Goal: Download file/media

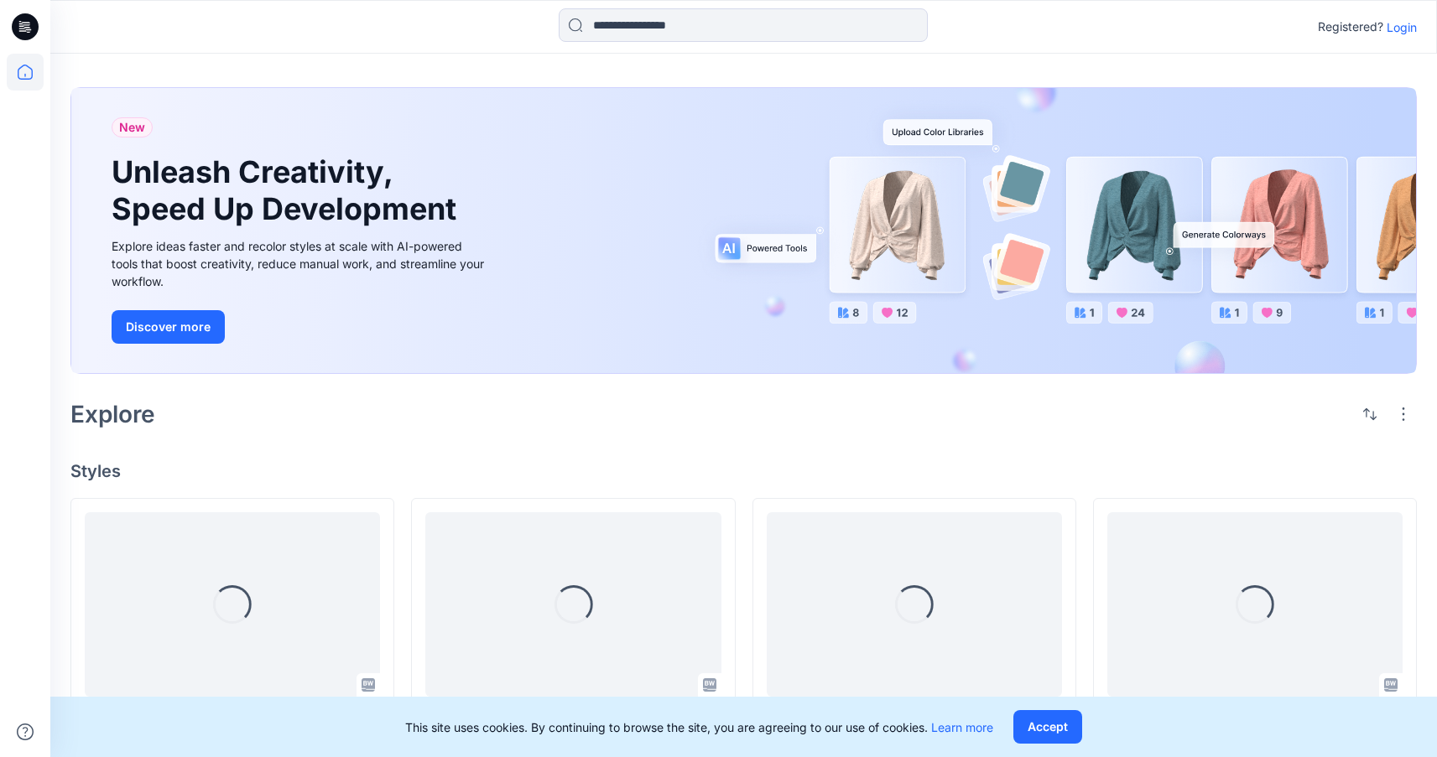
click at [1395, 30] on p "Login" at bounding box center [1401, 27] width 30 height 18
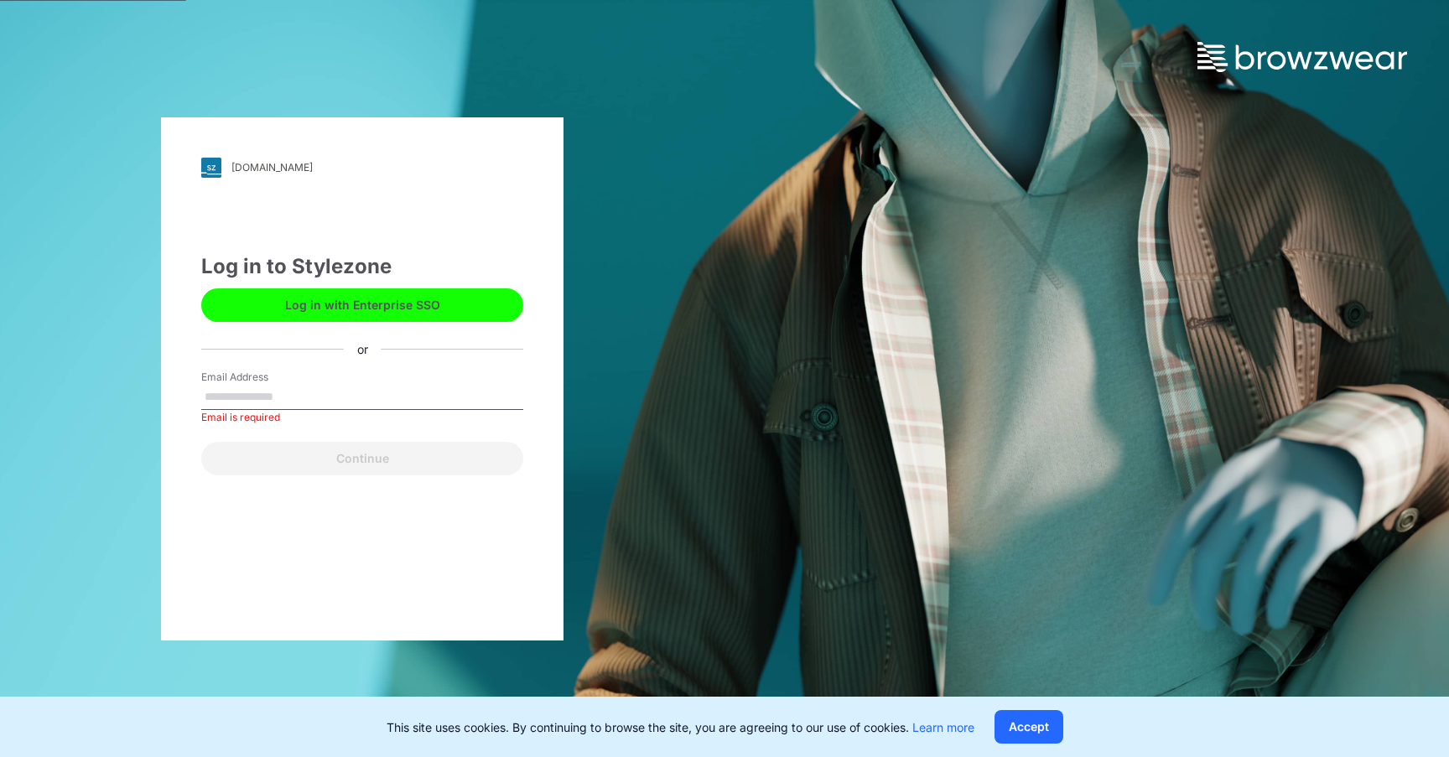
click at [358, 288] on button "Log in with Enterprise SSO" at bounding box center [362, 305] width 322 height 34
click at [363, 300] on button "Log in with Enterprise SSO" at bounding box center [362, 305] width 322 height 34
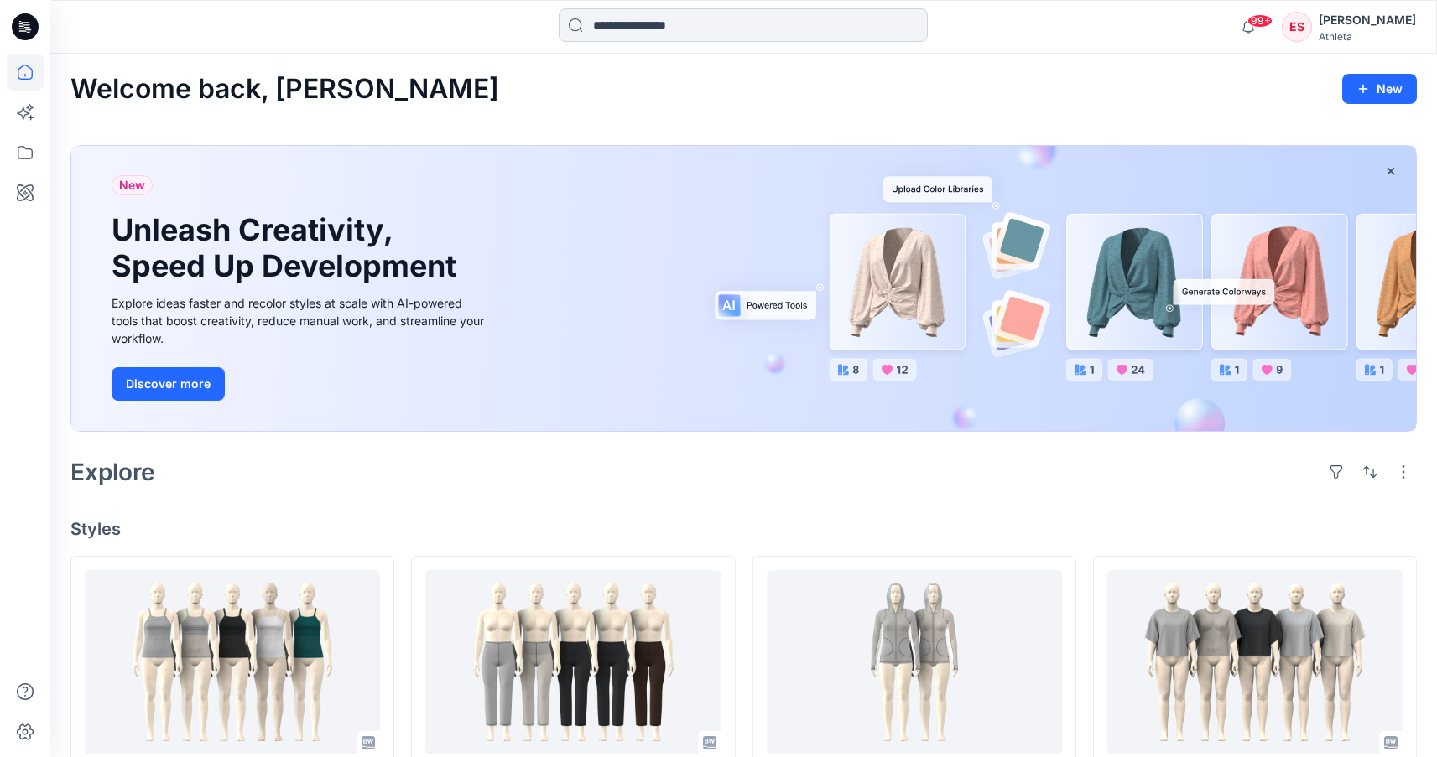
click at [839, 18] on input at bounding box center [743, 25] width 369 height 34
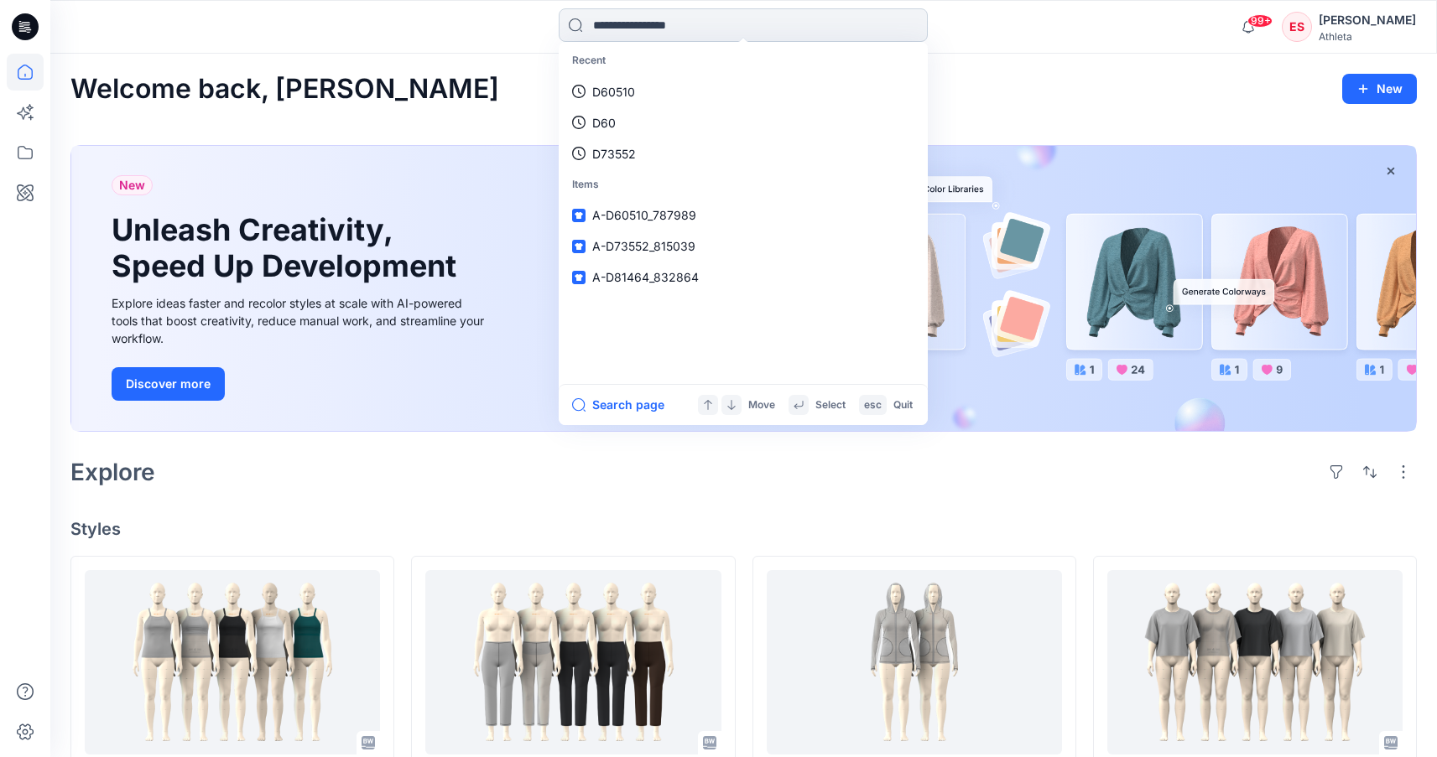
paste input "******"
type input "******"
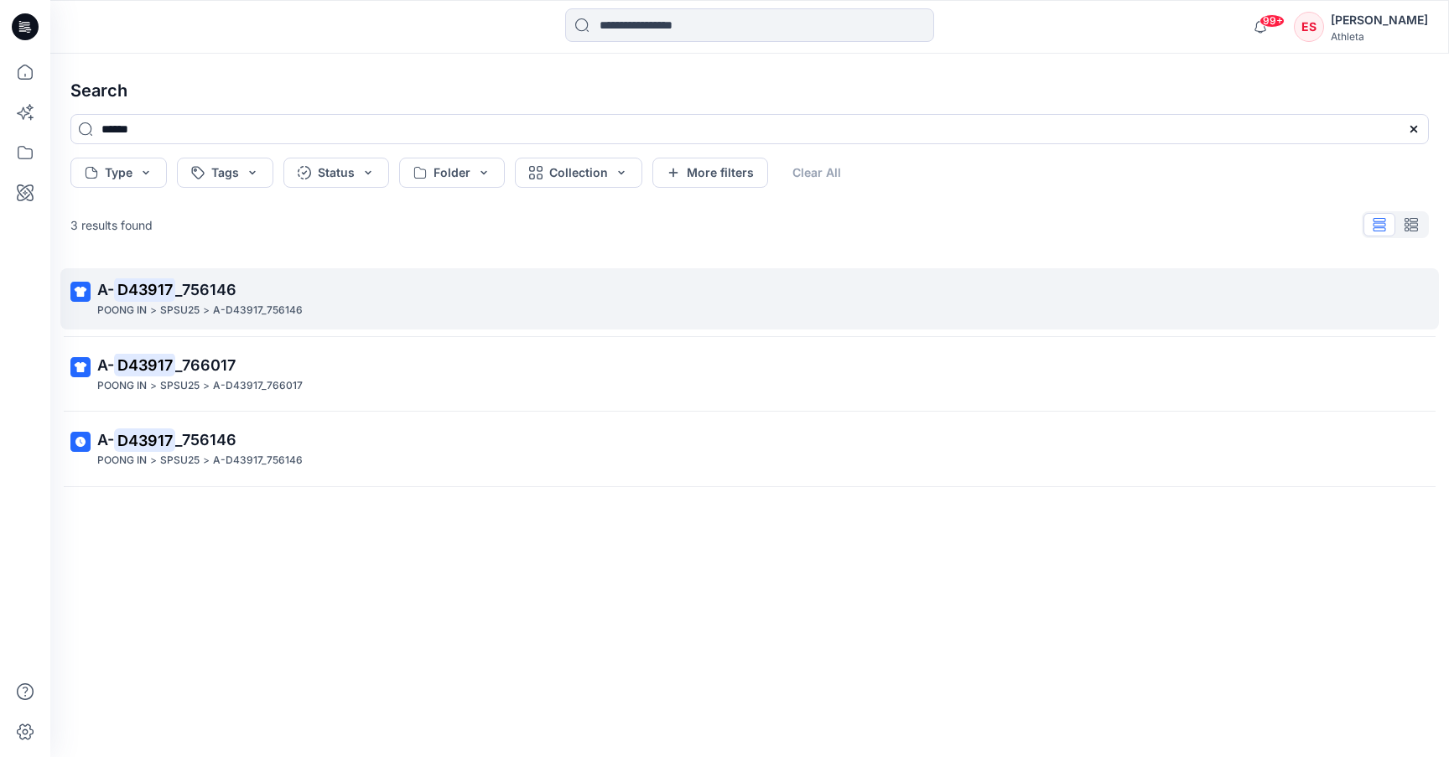
click at [151, 282] on mark "D43917" at bounding box center [144, 289] width 61 height 23
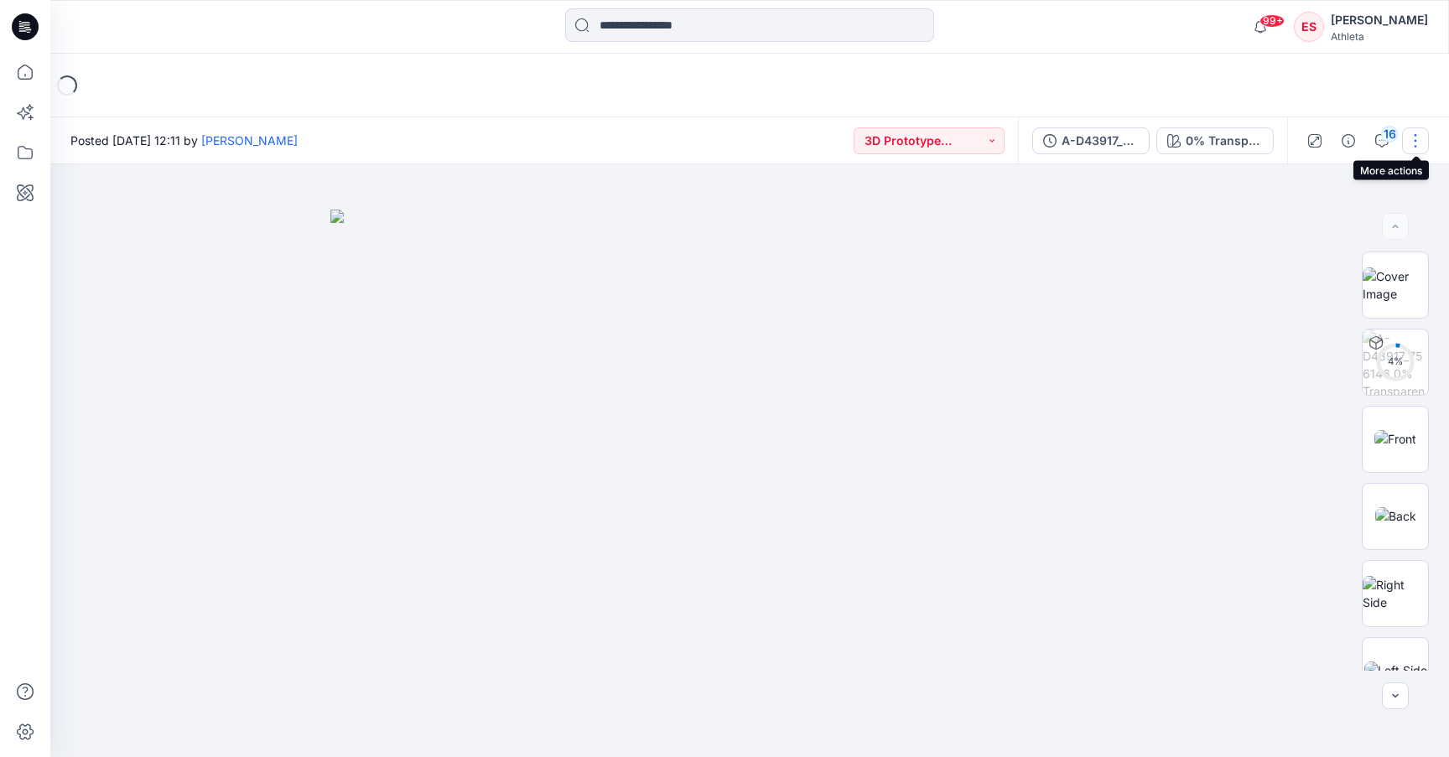
click at [1418, 134] on button "button" at bounding box center [1415, 140] width 27 height 27
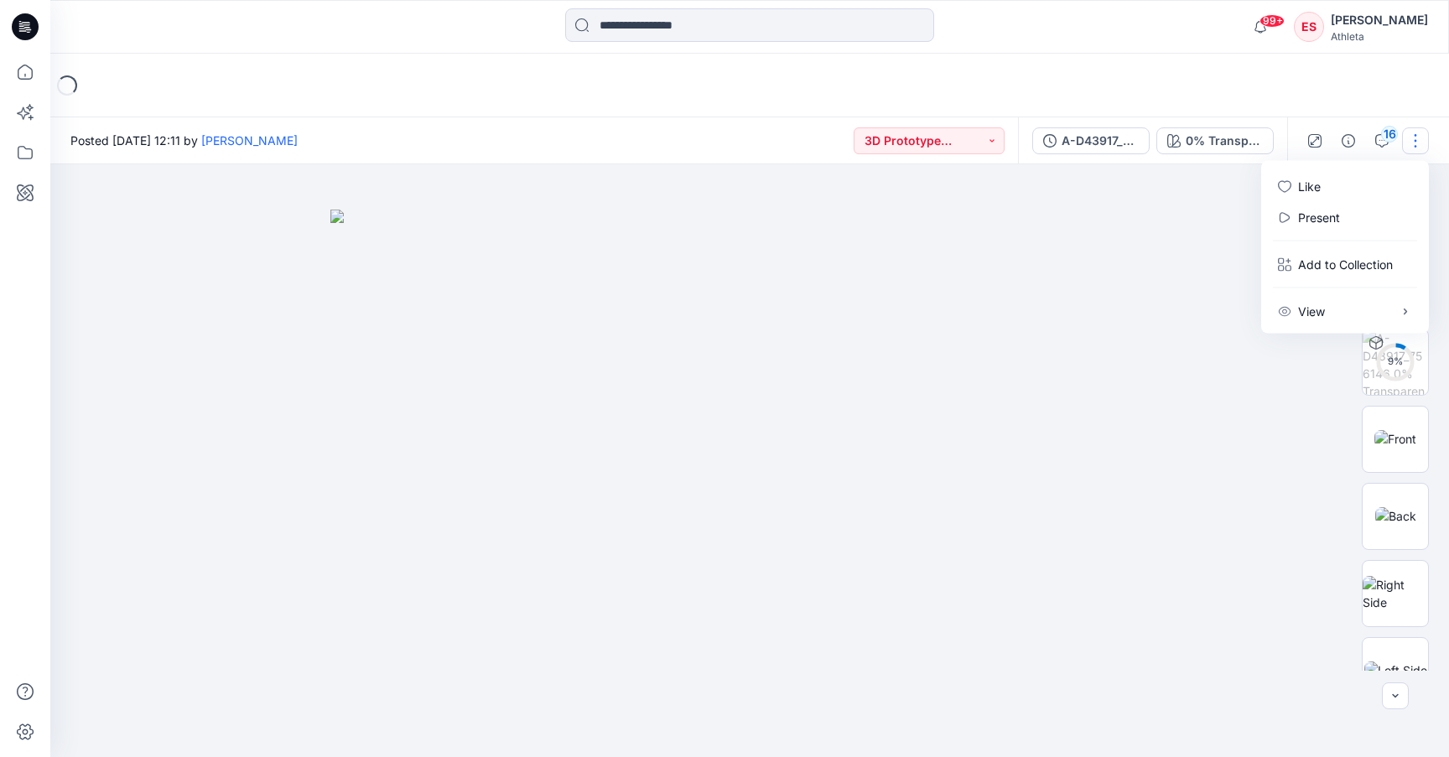
click at [1141, 294] on img at bounding box center [749, 484] width 839 height 548
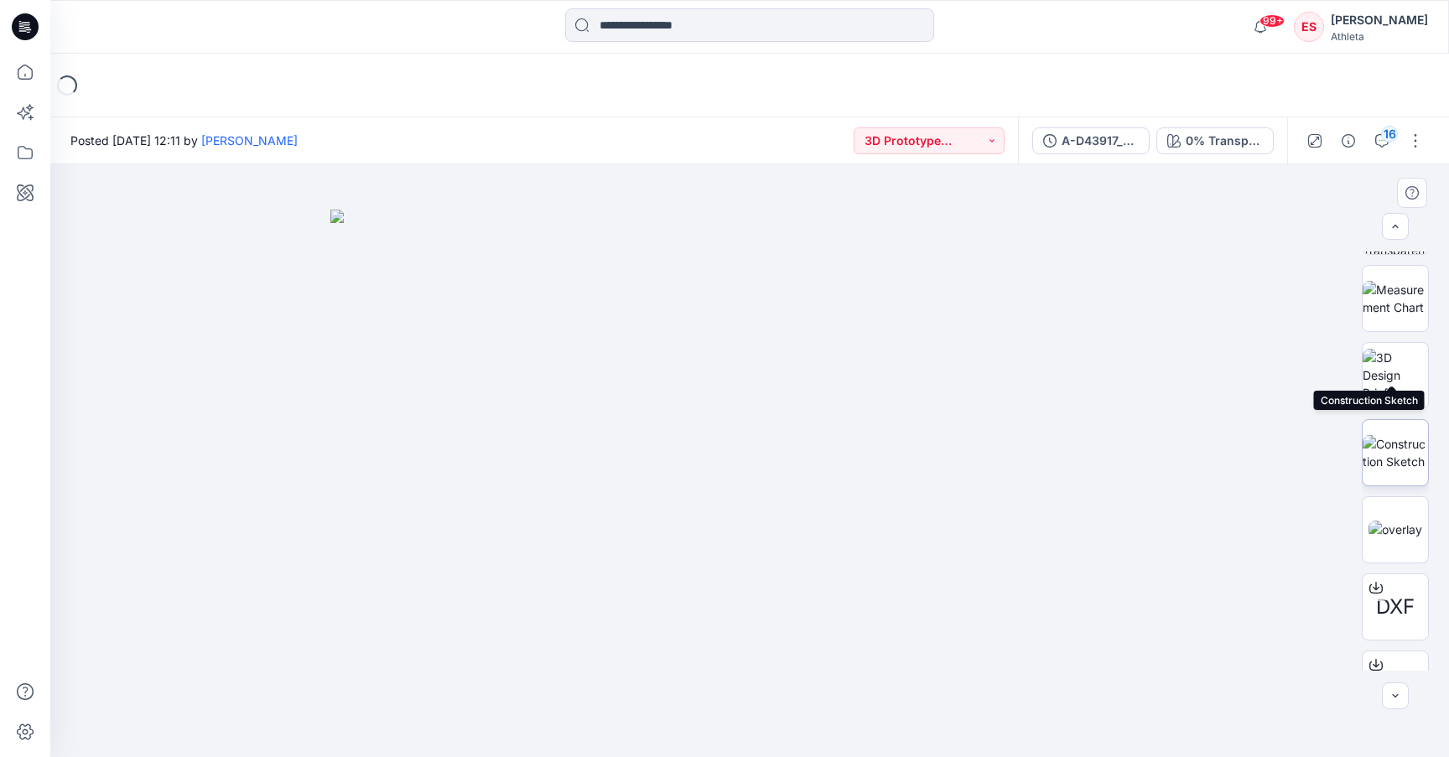
scroll to position [959, 0]
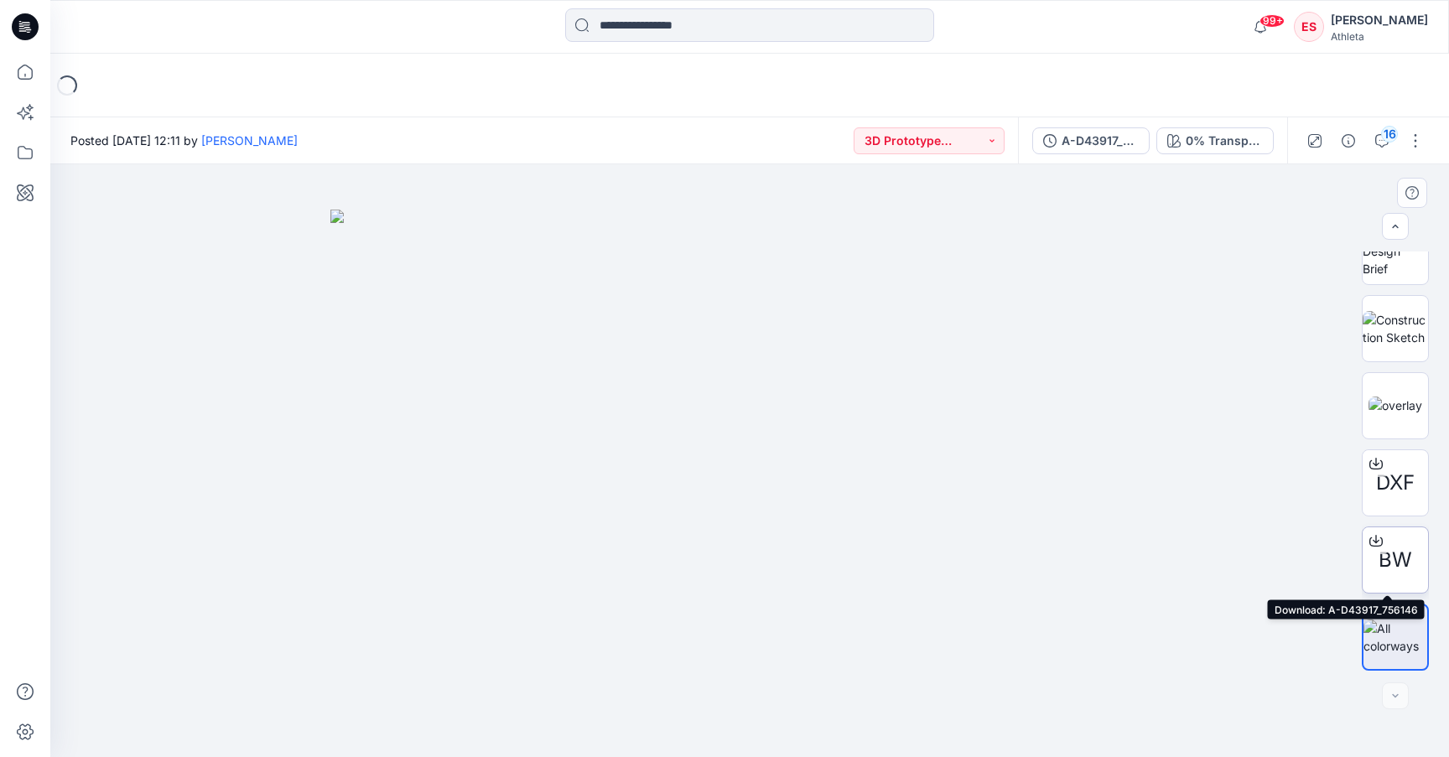
click at [1373, 544] on icon at bounding box center [1375, 540] width 13 height 13
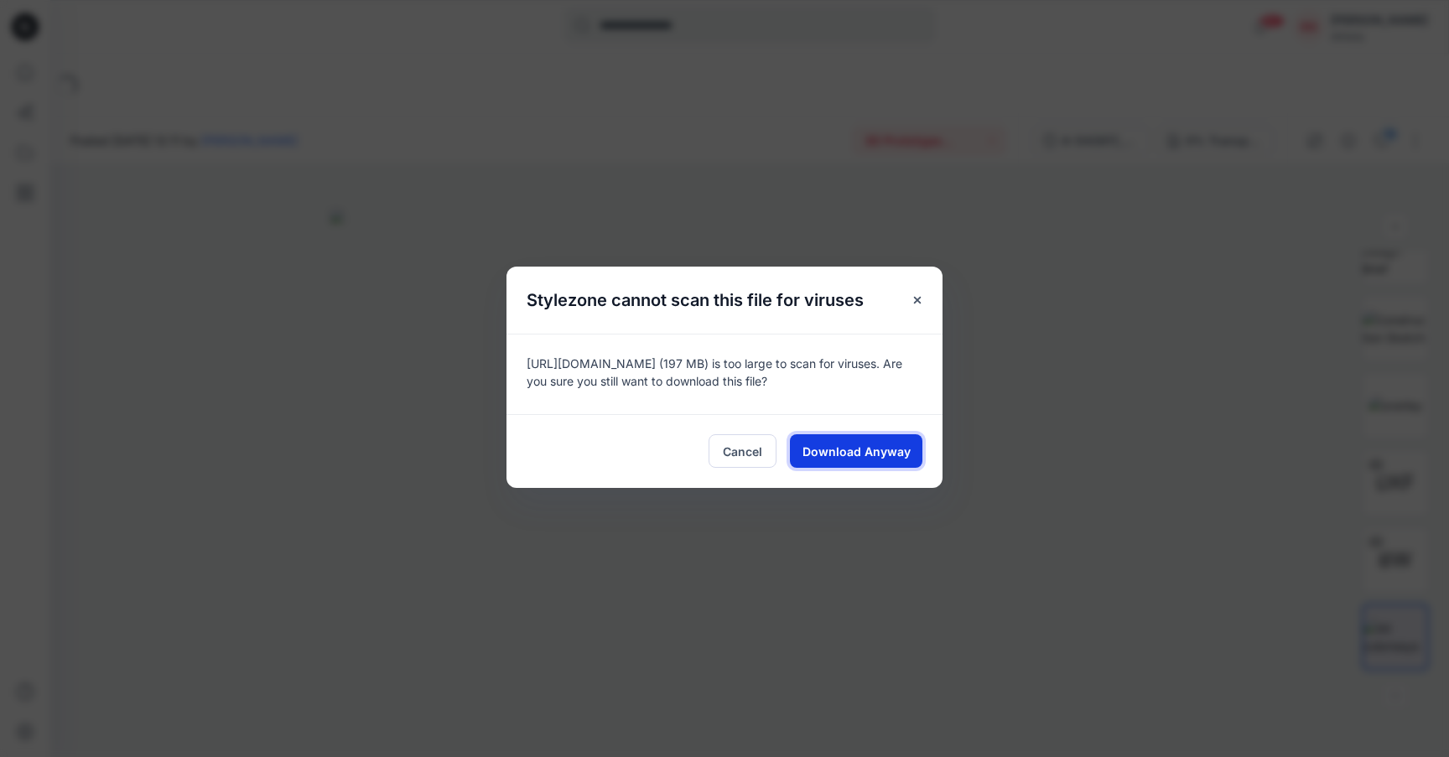
click at [903, 444] on span "Download Anyway" at bounding box center [857, 452] width 108 height 18
